Goal: Transaction & Acquisition: Purchase product/service

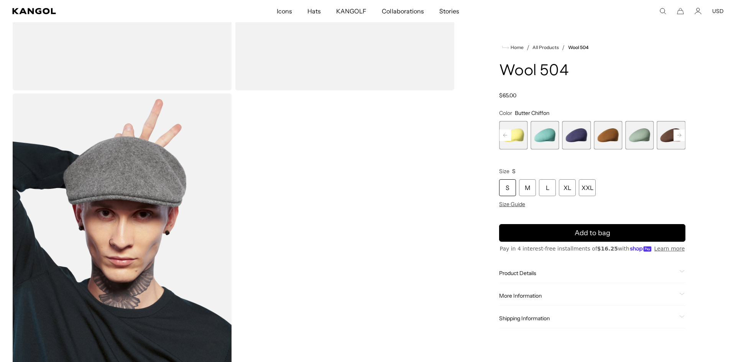
scroll to position [24, 0]
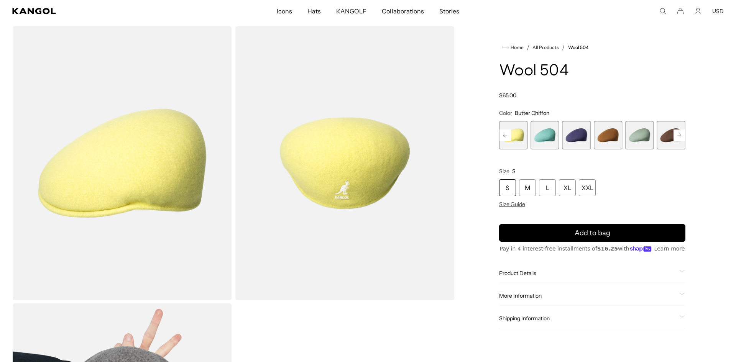
click at [355, 182] on img "Gallery Viewer" at bounding box center [345, 163] width 220 height 274
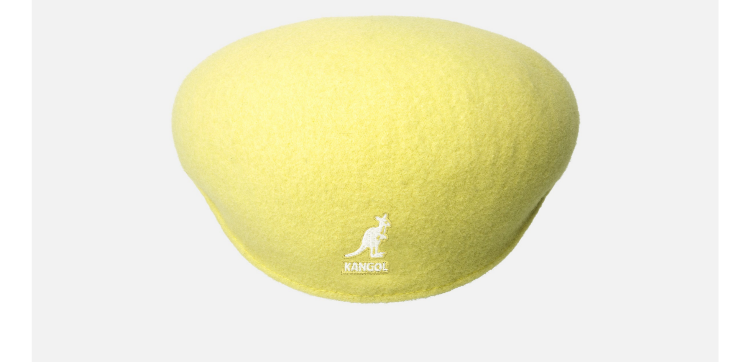
scroll to position [0, 0]
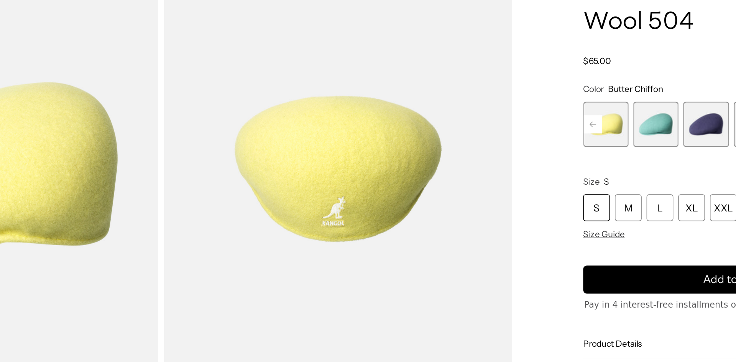
scroll to position [0, 158]
